Goal: Navigation & Orientation: Find specific page/section

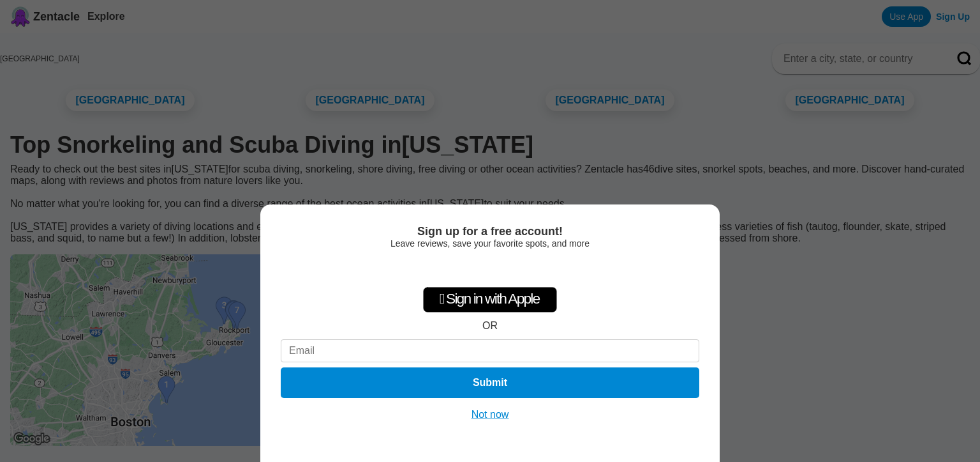
click at [825, 75] on div "Sign up for a free account! Leave reviews, save your favorite spots, and more …" at bounding box center [490, 231] width 980 height 462
click at [863, 141] on div "Sign up for a free account! Leave reviews, save your favorite spots, and more …" at bounding box center [490, 231] width 980 height 462
click at [493, 410] on button "Not now" at bounding box center [490, 414] width 45 height 13
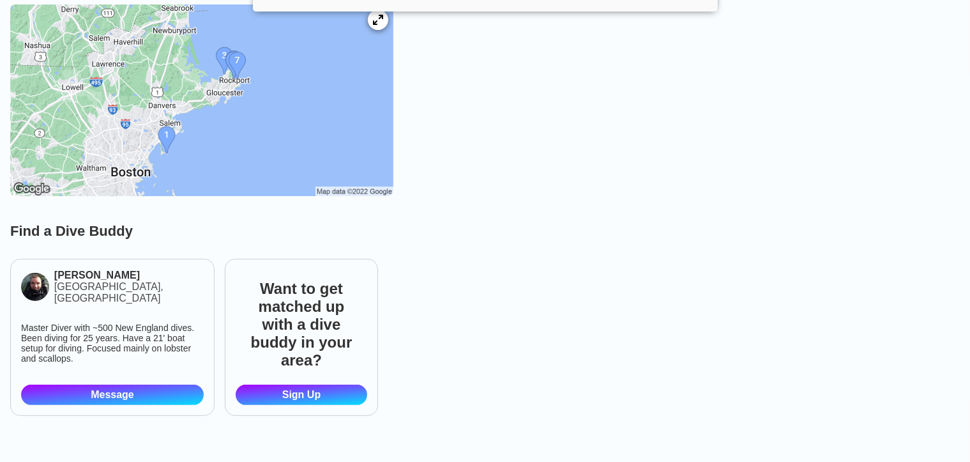
scroll to position [255, 0]
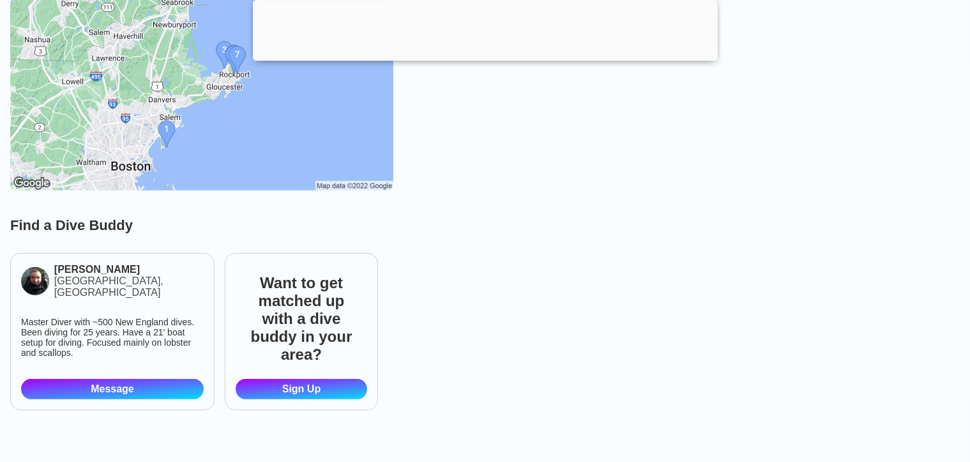
drag, startPoint x: 549, startPoint y: 136, endPoint x: 564, endPoint y: 166, distance: 33.7
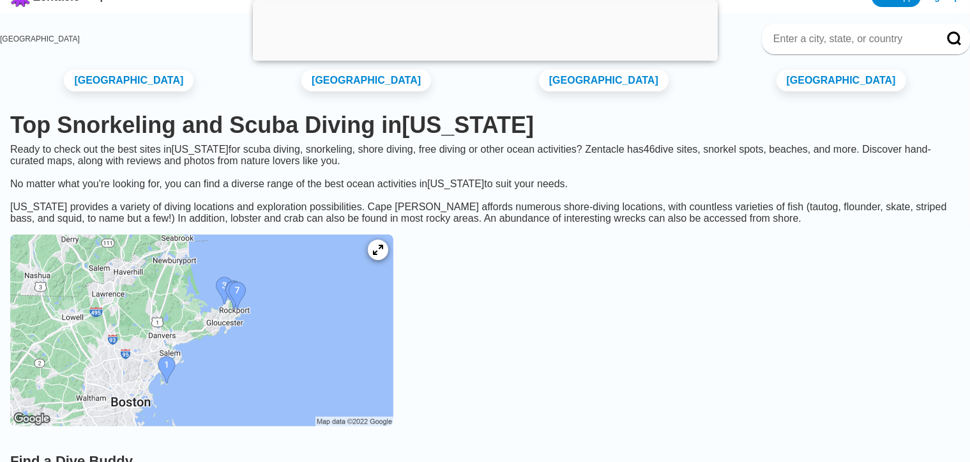
scroll to position [128, 0]
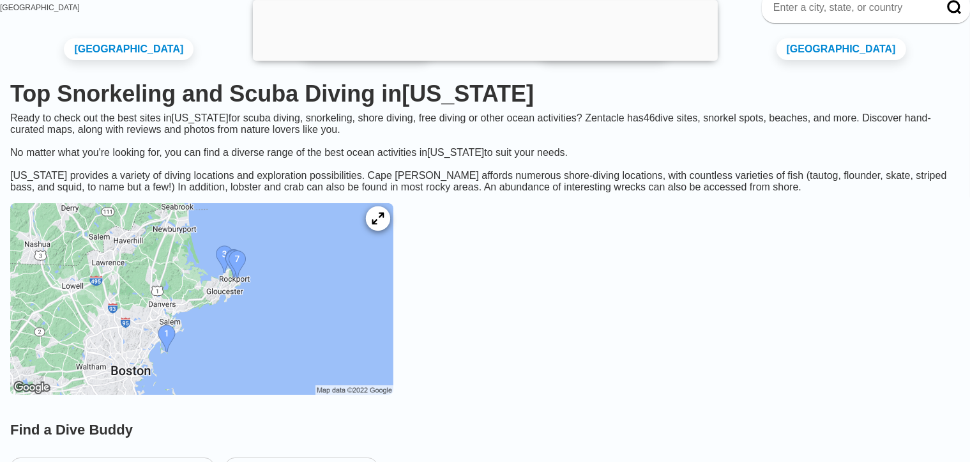
click at [384, 225] on icon at bounding box center [378, 219] width 12 height 12
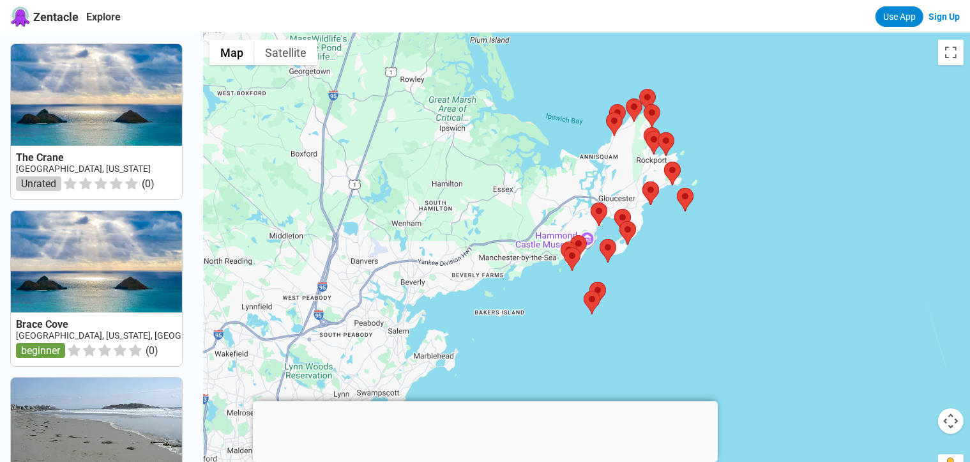
drag, startPoint x: 626, startPoint y: 158, endPoint x: 784, endPoint y: 179, distance: 159.1
click at [784, 179] on div at bounding box center [586, 264] width 767 height 462
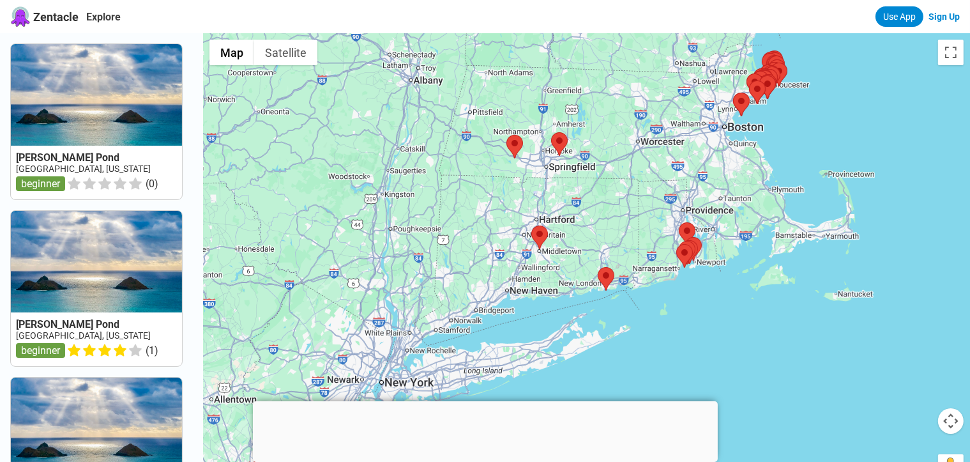
drag, startPoint x: 729, startPoint y: 298, endPoint x: 742, endPoint y: 193, distance: 105.5
click at [742, 193] on div at bounding box center [586, 264] width 767 height 462
